Goal: Find specific page/section: Find specific page/section

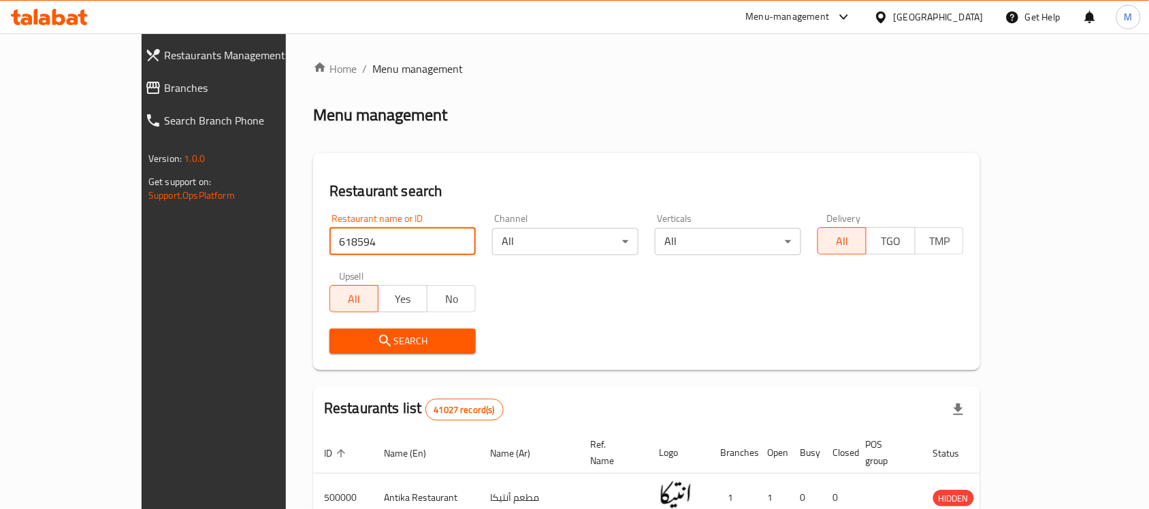
type input "618594"
click button "Search" at bounding box center [402, 341] width 146 height 25
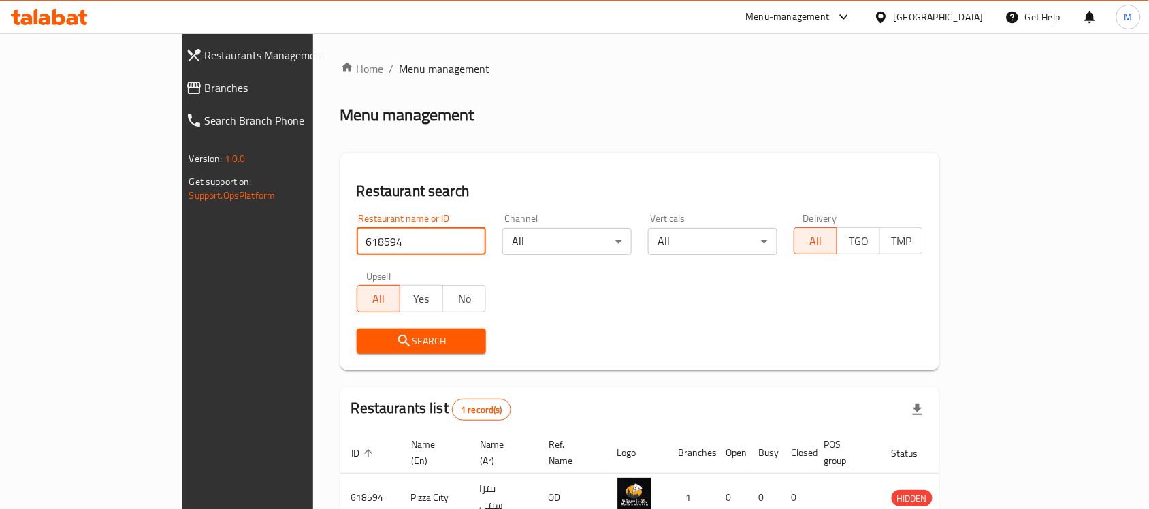
scroll to position [71, 0]
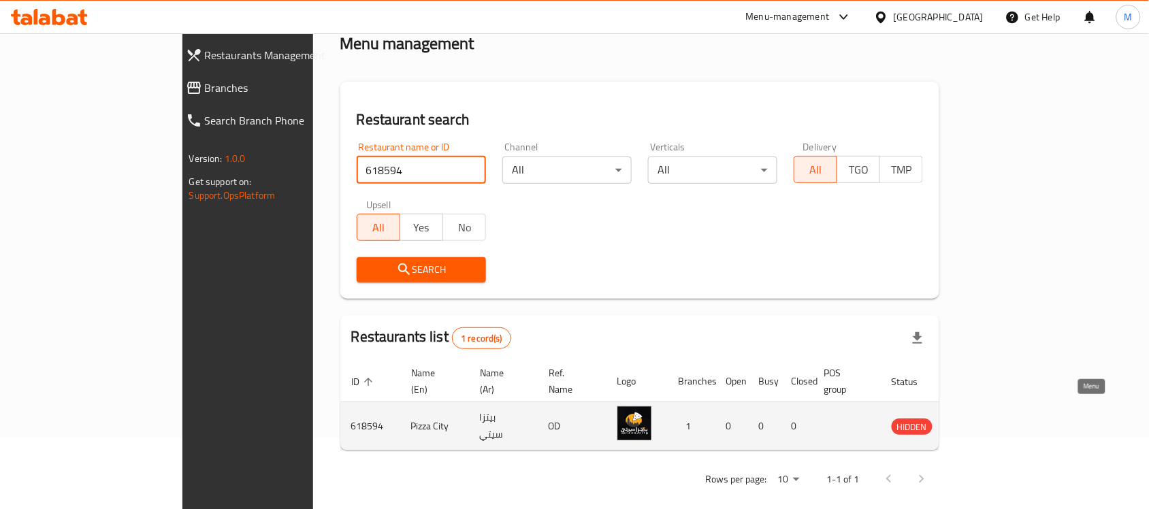
click at [979, 421] on icon "enhanced table" at bounding box center [971, 427] width 15 height 12
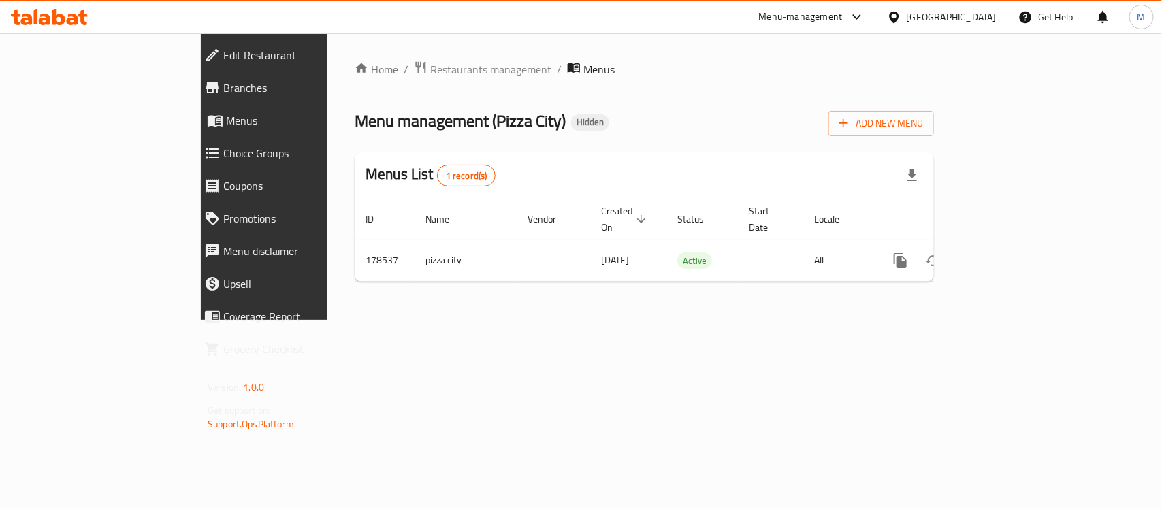
click at [223, 91] on span "Branches" at bounding box center [303, 88] width 161 height 16
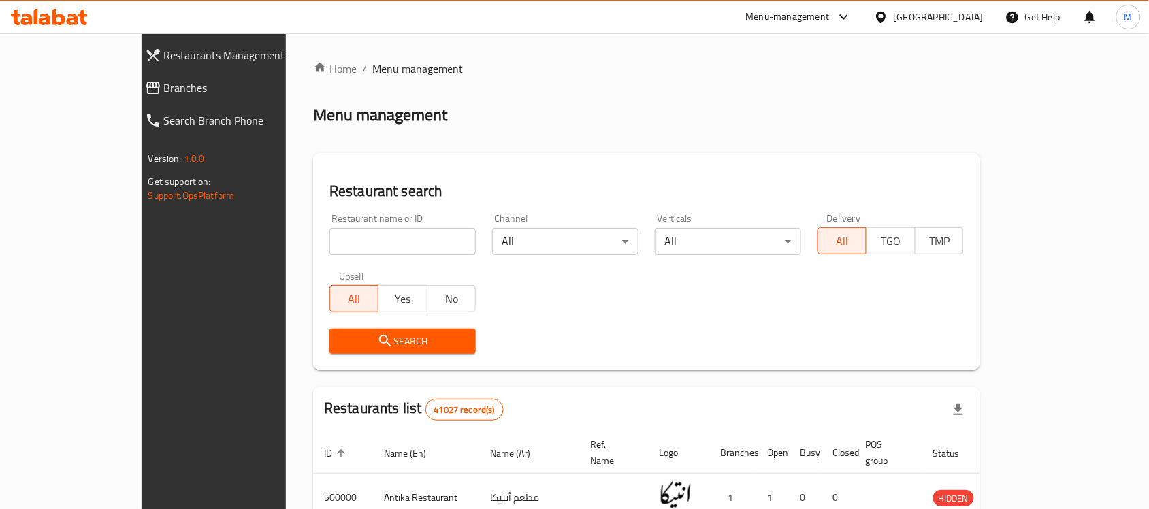
click at [48, 33] on div "​ Menu-management Egypt Get Help M Restaurants Management Branches Search Branc…" at bounding box center [574, 271] width 1149 height 476
click at [48, 10] on icon at bounding box center [49, 17] width 77 height 16
click at [329, 243] on input "search" at bounding box center [402, 241] width 146 height 27
paste input "690247"
type input "690247"
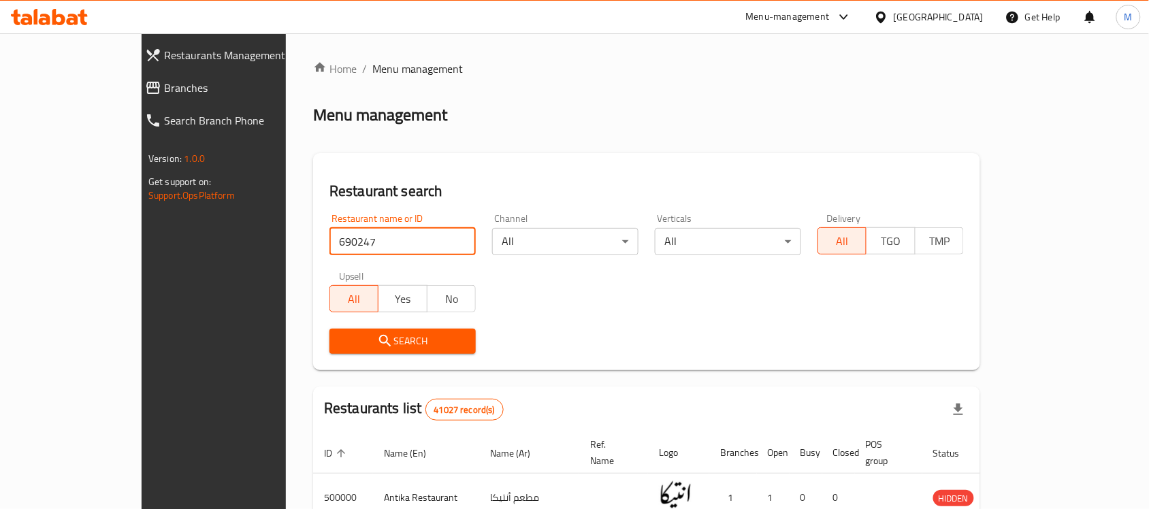
click button "Search" at bounding box center [402, 341] width 146 height 25
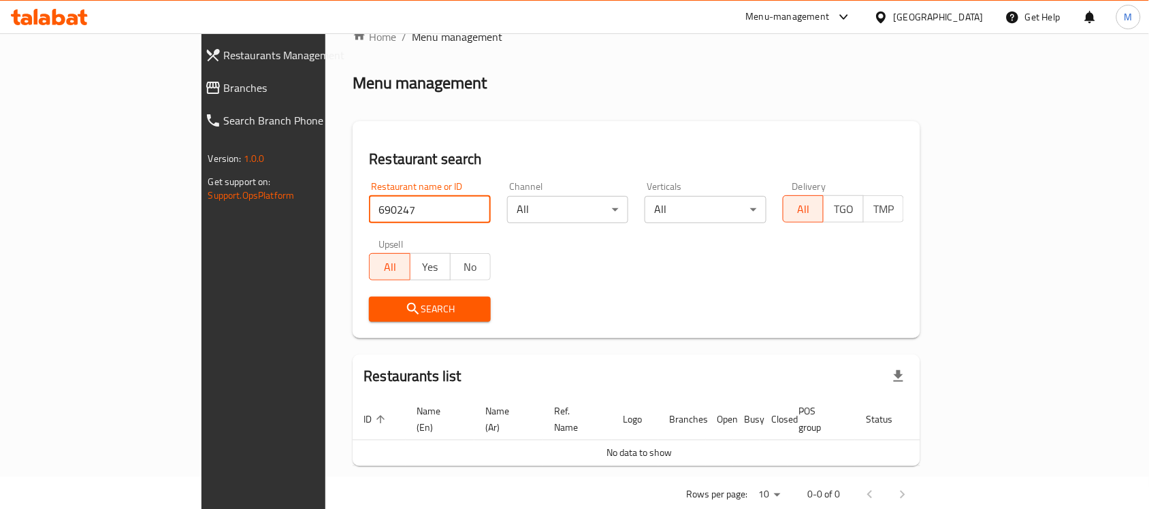
scroll to position [46, 0]
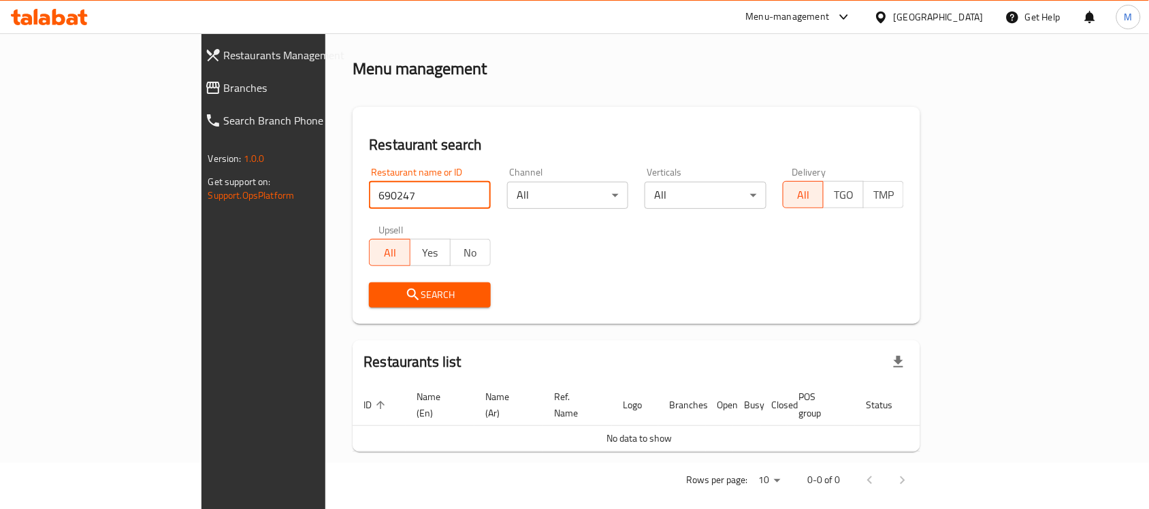
click at [224, 86] on span "Branches" at bounding box center [303, 88] width 159 height 16
